Goal: Task Accomplishment & Management: Complete application form

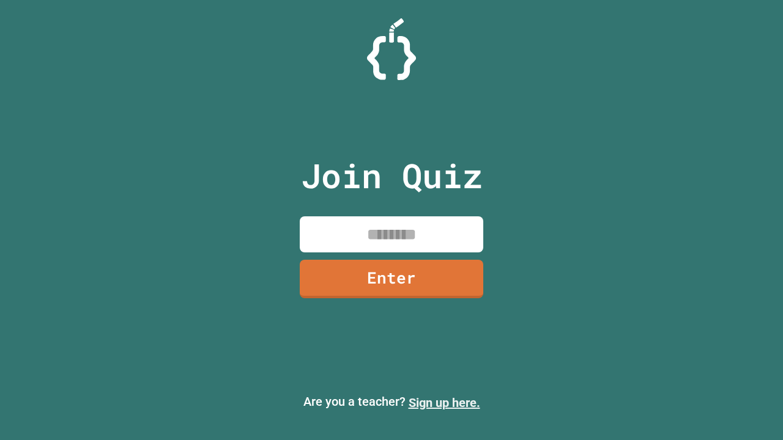
click at [444, 403] on link "Sign up here." at bounding box center [444, 403] width 72 height 15
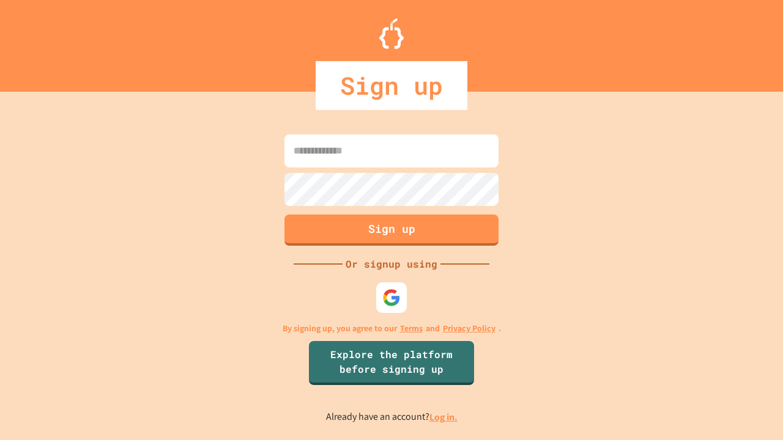
click at [444, 417] on link "Log in." at bounding box center [443, 417] width 28 height 13
